Goal: Navigation & Orientation: Find specific page/section

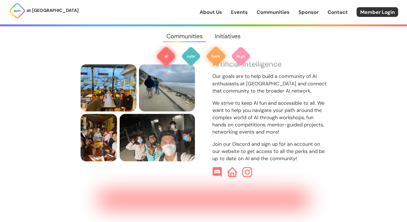
click at [224, 66] on img at bounding box center [216, 56] width 20 height 20
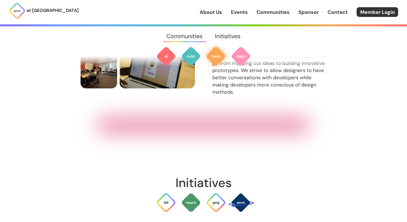
scroll to position [878, 0]
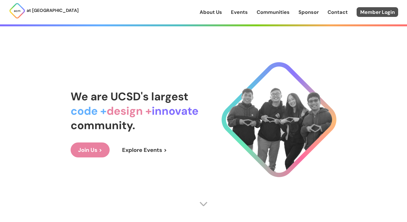
click at [364, 16] on link "Member Login" at bounding box center [378, 12] width 42 height 10
